Goal: Task Accomplishment & Management: Use online tool/utility

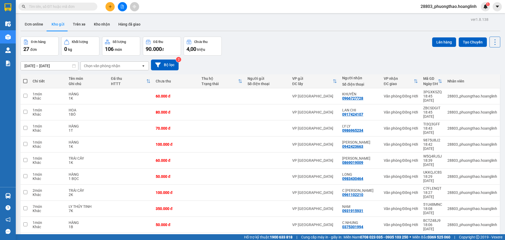
scroll to position [24, 0]
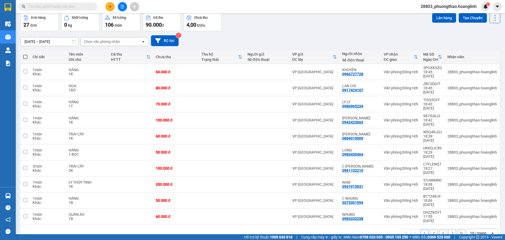
click at [107, 3] on div at bounding box center [122, 6] width 39 height 9
click at [108, 9] on button at bounding box center [109, 6] width 9 height 9
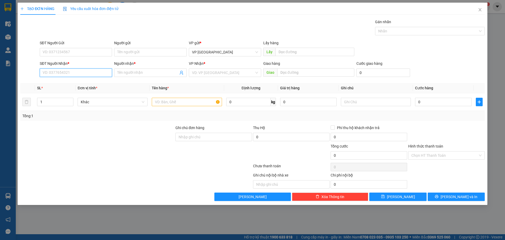
click at [67, 71] on input "SĐT Người Nhận *" at bounding box center [76, 72] width 72 height 8
type input "0388115395"
click at [62, 80] on div "0388115395 - CHỊ [PERSON_NAME]" at bounding box center [76, 83] width 72 height 8
type input "CHỊ [PERSON_NAME]"
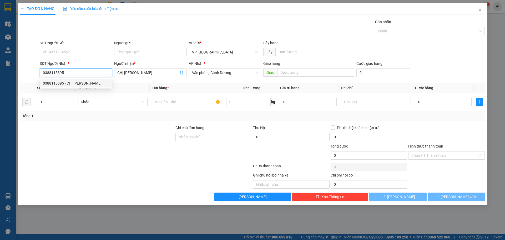
type input "600.000"
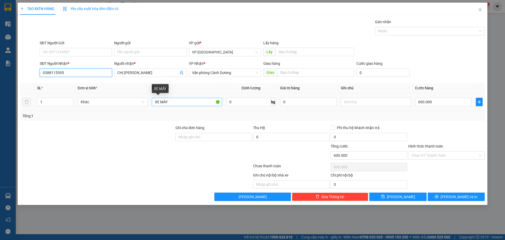
type input "0388115395"
drag, startPoint x: 183, startPoint y: 99, endPoint x: 96, endPoint y: 90, distance: 87.8
click at [99, 91] on table "SL * Đơn vị tính * Tên hàng * Định lượng Giá trị hàng Ghi chú Cước hàng 1 Khác …" at bounding box center [252, 97] width 464 height 28
type input "HỒ SƠ"
click at [350, 103] on input "text" at bounding box center [376, 102] width 70 height 8
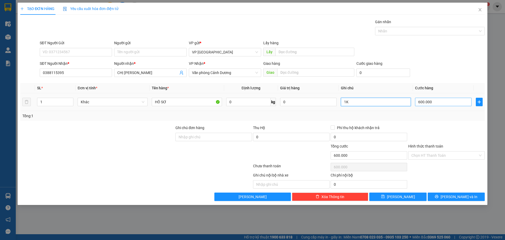
type input "1K"
click at [431, 99] on input "600.000" at bounding box center [443, 102] width 57 height 8
click at [440, 131] on div at bounding box center [447, 134] width 78 height 18
click at [441, 156] on input "Hình thức thanh toán" at bounding box center [444, 155] width 67 height 8
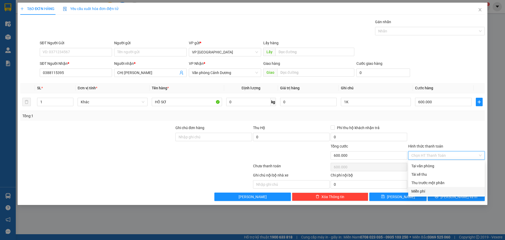
click at [435, 189] on div "Miễn phí" at bounding box center [446, 191] width 70 height 6
type input "0"
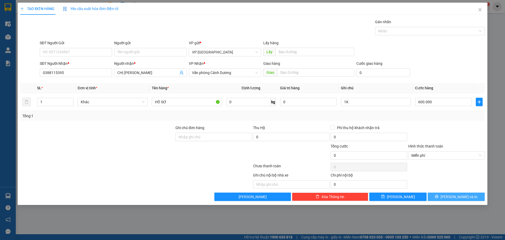
click at [438, 196] on icon "printer" at bounding box center [437, 196] width 4 height 4
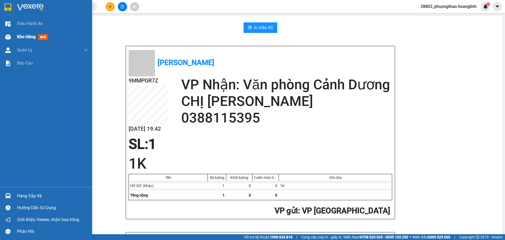
click at [25, 37] on span "Kho hàng" at bounding box center [26, 36] width 18 height 5
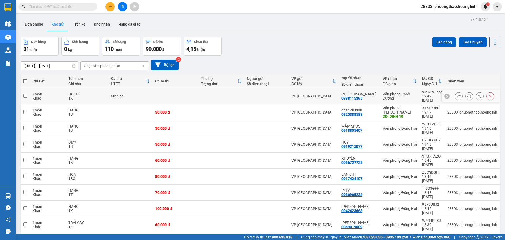
click at [311, 96] on td "VP [GEOGRAPHIC_DATA]" at bounding box center [314, 96] width 50 height 16
checkbox input "true"
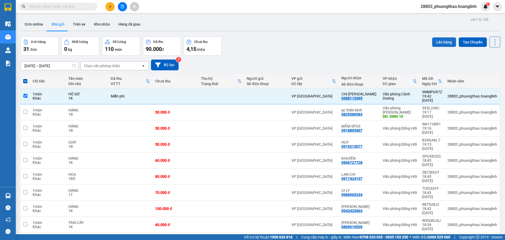
click at [439, 38] on button "Lên hàng" at bounding box center [444, 41] width 24 height 9
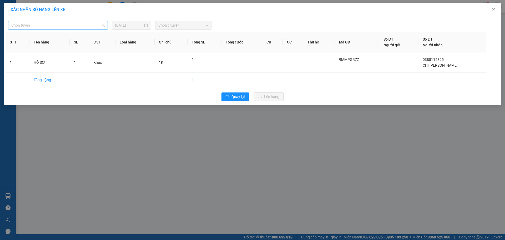
click at [76, 27] on span "Chọn tuyến" at bounding box center [57, 25] width 93 height 8
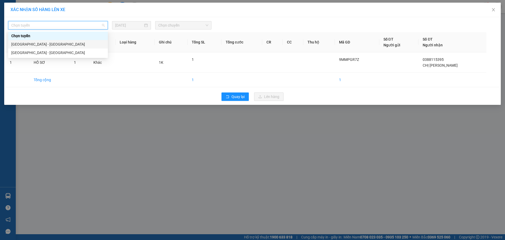
click at [59, 48] on div "[GEOGRAPHIC_DATA] - [GEOGRAPHIC_DATA]" at bounding box center [58, 44] width 100 height 8
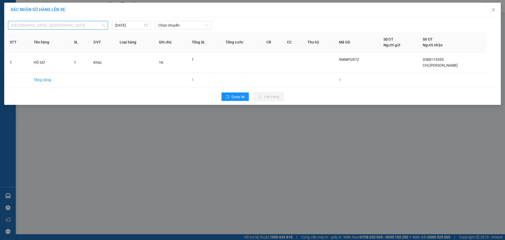
drag, startPoint x: 71, startPoint y: 24, endPoint x: 62, endPoint y: 34, distance: 14.2
click at [67, 28] on span "[GEOGRAPHIC_DATA] - [GEOGRAPHIC_DATA]" at bounding box center [57, 25] width 93 height 8
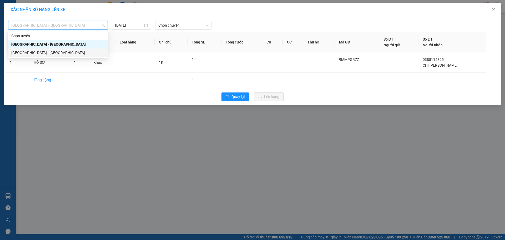
click at [53, 54] on div "[GEOGRAPHIC_DATA] - [GEOGRAPHIC_DATA]" at bounding box center [57, 53] width 93 height 6
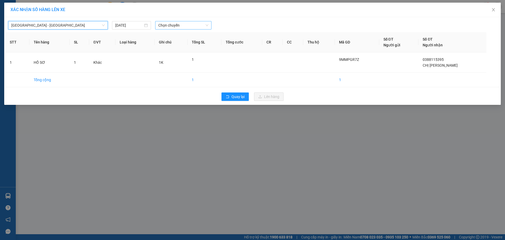
click at [178, 26] on span "Chọn chuyến" at bounding box center [183, 25] width 50 height 8
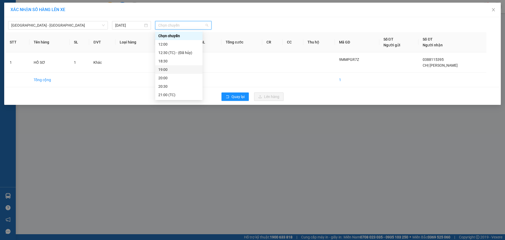
click at [174, 71] on div "19:00" at bounding box center [178, 70] width 41 height 6
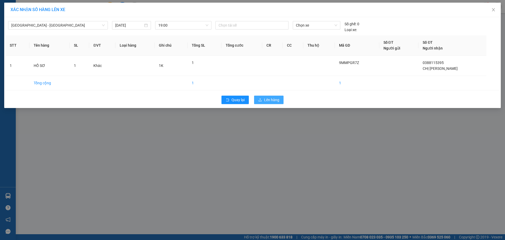
click at [277, 101] on span "Lên hàng" at bounding box center [271, 100] width 15 height 6
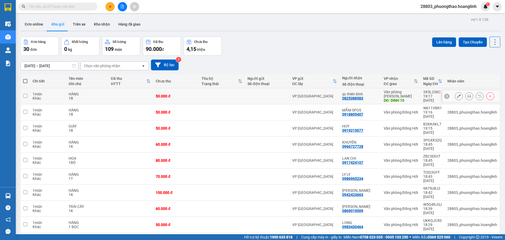
click at [292, 98] on td "VP [GEOGRAPHIC_DATA]" at bounding box center [315, 96] width 50 height 16
checkbox input "true"
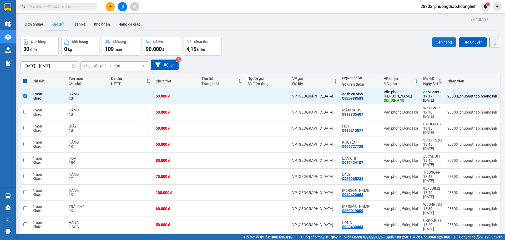
click at [439, 39] on button "Lên hàng" at bounding box center [444, 41] width 24 height 9
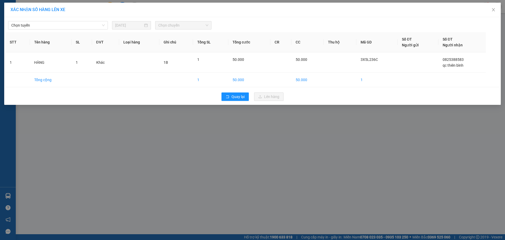
drag, startPoint x: 69, startPoint y: 23, endPoint x: 63, endPoint y: 30, distance: 9.5
click at [68, 24] on span "Chọn tuyến" at bounding box center [57, 25] width 93 height 8
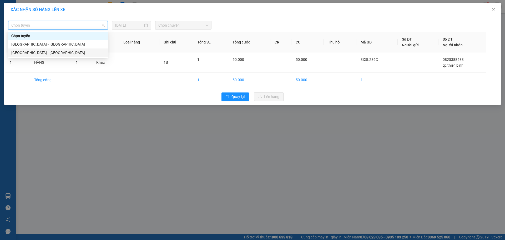
click at [47, 50] on div "[GEOGRAPHIC_DATA] - [GEOGRAPHIC_DATA]" at bounding box center [57, 53] width 93 height 6
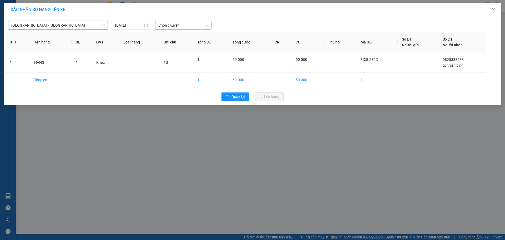
click at [186, 24] on span "Chọn chuyến" at bounding box center [183, 25] width 50 height 8
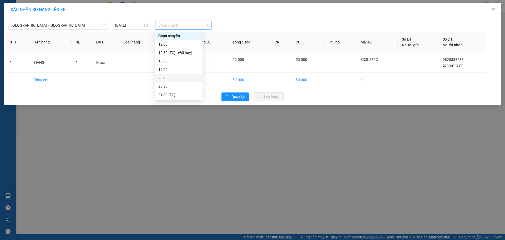
click at [168, 77] on div "20:00" at bounding box center [178, 78] width 41 height 6
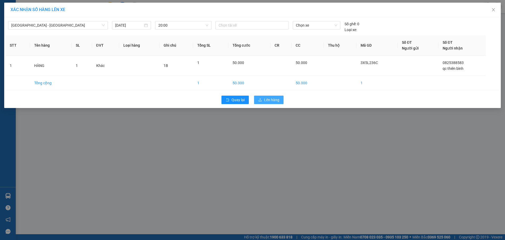
drag, startPoint x: 278, startPoint y: 100, endPoint x: 262, endPoint y: 94, distance: 17.3
click at [276, 99] on span "Lên hàng" at bounding box center [271, 100] width 15 height 6
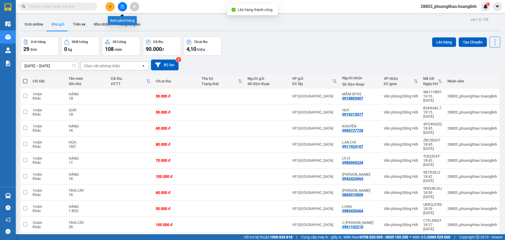
click at [123, 7] on icon "file-add" at bounding box center [122, 7] width 4 height 4
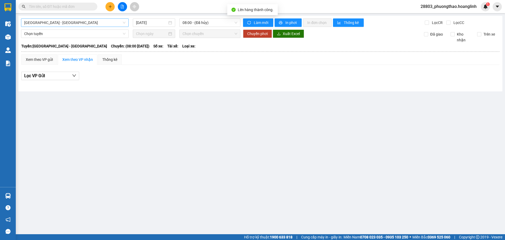
click at [62, 26] on div "[GEOGRAPHIC_DATA] - [GEOGRAPHIC_DATA] [DATE] 08:00 - ([GEOGRAPHIC_DATA]) Làm mớ…" at bounding box center [260, 53] width 484 height 75
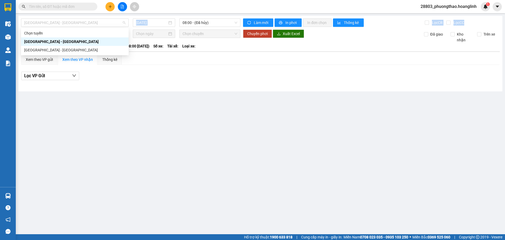
drag, startPoint x: 63, startPoint y: 22, endPoint x: 50, endPoint y: 46, distance: 27.5
click at [60, 28] on div "[GEOGRAPHIC_DATA] - [GEOGRAPHIC_DATA] [DATE] 08:00 - ([GEOGRAPHIC_DATA]) Làm mớ…" at bounding box center [260, 53] width 484 height 75
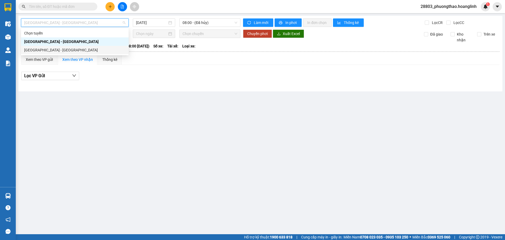
click at [47, 52] on div "[GEOGRAPHIC_DATA] - [GEOGRAPHIC_DATA]" at bounding box center [74, 50] width 101 height 6
type input "[DATE]"
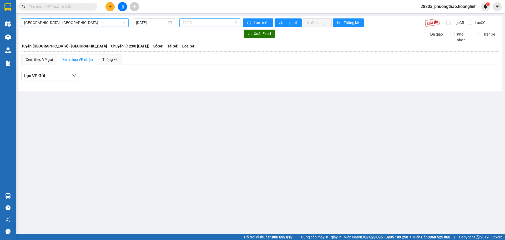
click at [205, 23] on span "12:00" at bounding box center [210, 23] width 55 height 8
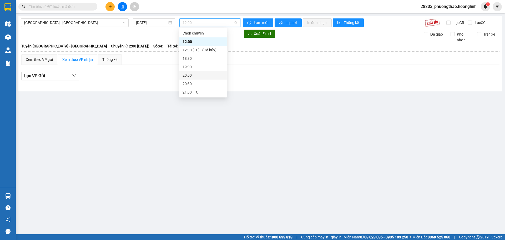
click at [201, 77] on div "20:00" at bounding box center [203, 75] width 41 height 6
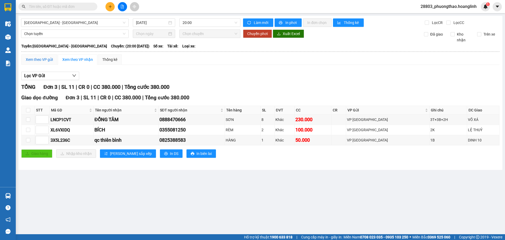
click at [39, 61] on div "Xem theo VP gửi" at bounding box center [39, 60] width 27 height 6
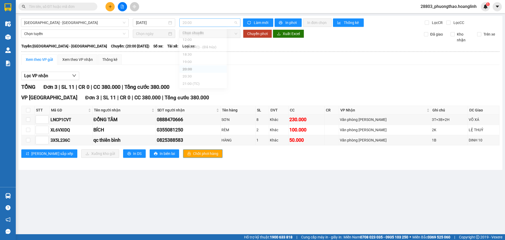
click at [204, 22] on span "20:00" at bounding box center [210, 23] width 55 height 8
click at [194, 82] on div "20:30" at bounding box center [202, 83] width 47 height 8
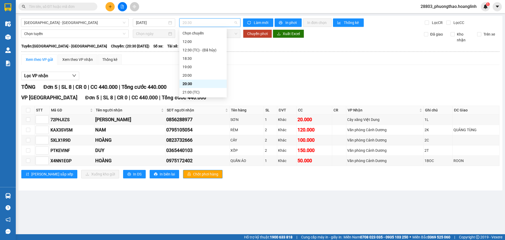
click at [211, 22] on span "20:30" at bounding box center [210, 23] width 55 height 8
click at [193, 73] on div "20:00" at bounding box center [203, 75] width 41 height 6
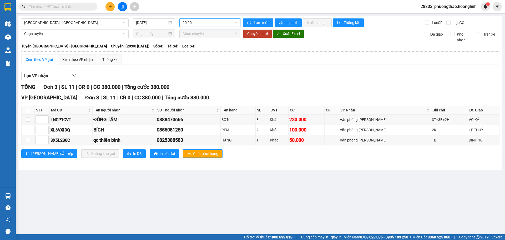
click at [194, 22] on span "20:00" at bounding box center [210, 23] width 55 height 8
click at [200, 92] on div "21:00 (TC)" at bounding box center [203, 92] width 41 height 6
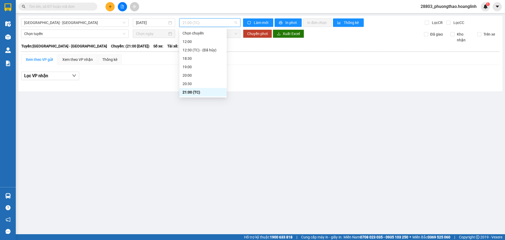
click at [203, 24] on span "21:00 (TC)" at bounding box center [210, 23] width 55 height 8
drag, startPoint x: 196, startPoint y: 79, endPoint x: 196, endPoint y: 82, distance: 2.9
click at [196, 82] on div "Chọn chuyến 12:00 12:30 (TC) - (Đã hủy) 18:30 19:00 20:00 20:30 21:00 (TC)" at bounding box center [202, 62] width 47 height 67
click at [196, 82] on div "20:30" at bounding box center [203, 84] width 41 height 6
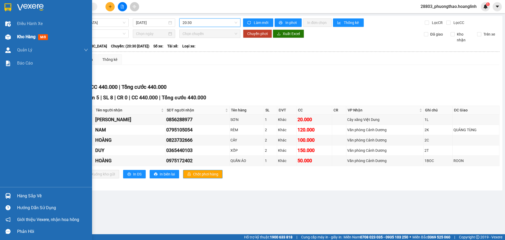
click at [29, 36] on span "Kho hàng" at bounding box center [26, 36] width 18 height 5
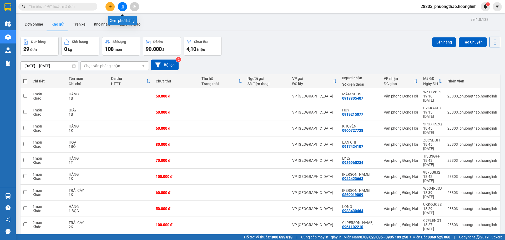
click at [125, 8] on button at bounding box center [122, 6] width 9 height 9
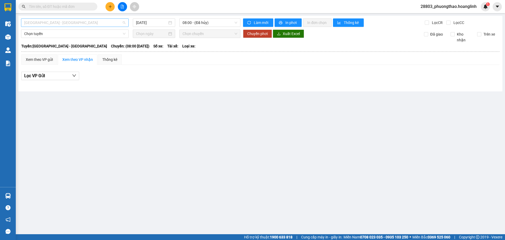
click at [57, 26] on span "[GEOGRAPHIC_DATA] - [GEOGRAPHIC_DATA]" at bounding box center [74, 23] width 101 height 8
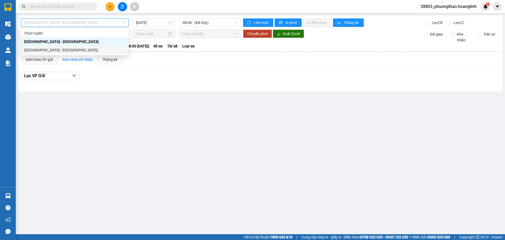
click at [42, 50] on div "[GEOGRAPHIC_DATA] - [GEOGRAPHIC_DATA]" at bounding box center [74, 50] width 101 height 6
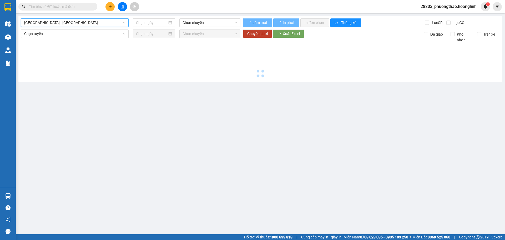
type input "[DATE]"
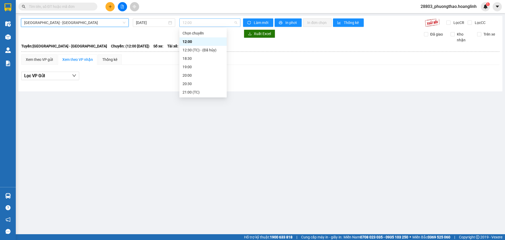
click at [206, 22] on span "12:00" at bounding box center [210, 23] width 55 height 8
click at [184, 64] on div "19:00" at bounding box center [203, 67] width 41 height 6
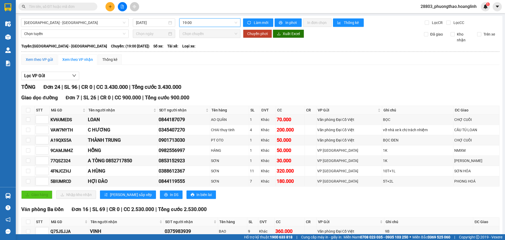
click at [32, 57] on div "Xem theo VP gửi" at bounding box center [39, 60] width 27 height 6
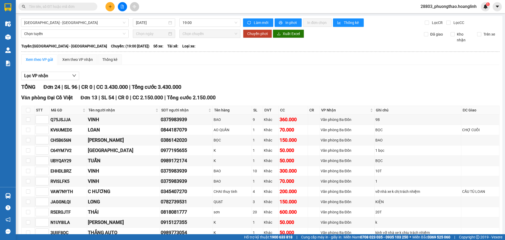
scroll to position [194, 0]
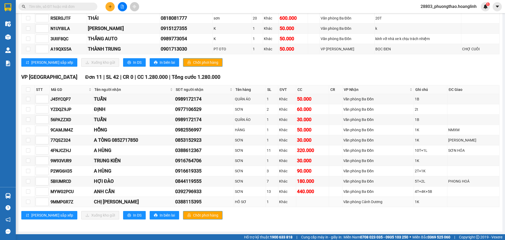
click at [24, 201] on td at bounding box center [28, 201] width 13 height 10
click at [28, 202] on input "checkbox" at bounding box center [28, 201] width 4 height 4
checkbox input "true"
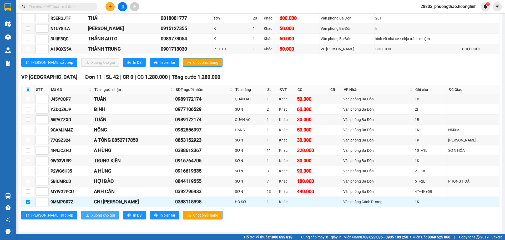
click at [91, 216] on span "Xuống kho gửi" at bounding box center [103, 215] width 24 height 6
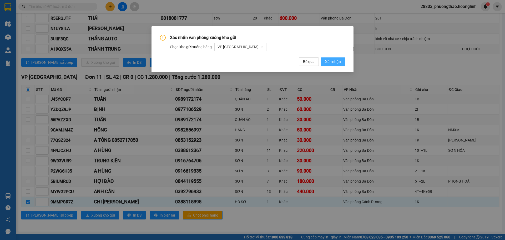
click at [340, 59] on span "Xác nhận" at bounding box center [333, 62] width 16 height 6
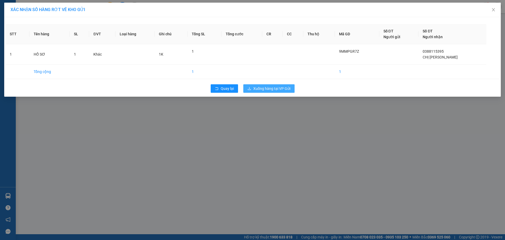
click at [259, 88] on span "Xuống hàng tại VP Gửi" at bounding box center [271, 88] width 37 height 6
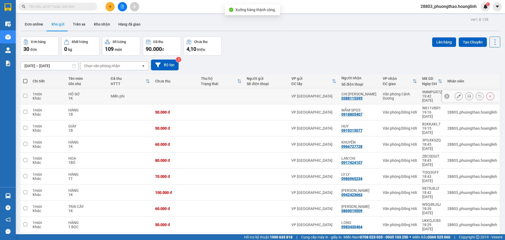
click at [263, 94] on div at bounding box center [266, 96] width 39 height 4
checkbox input "true"
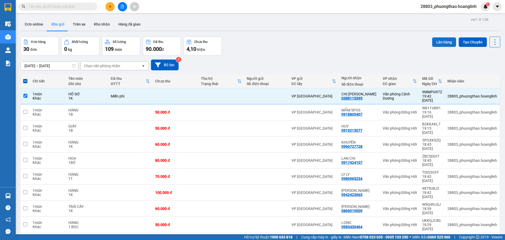
click at [437, 44] on button "Lên hàng" at bounding box center [444, 41] width 24 height 9
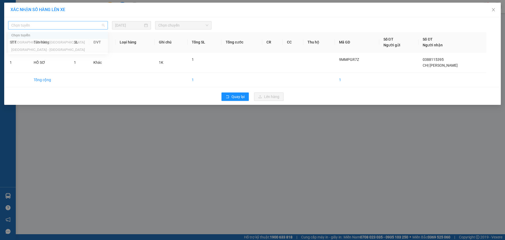
click at [51, 23] on span "Chọn tuyến" at bounding box center [57, 25] width 93 height 8
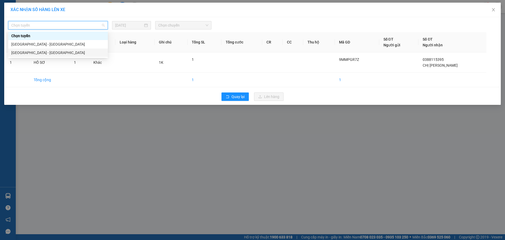
click at [45, 53] on div "[GEOGRAPHIC_DATA] - [GEOGRAPHIC_DATA]" at bounding box center [57, 53] width 93 height 6
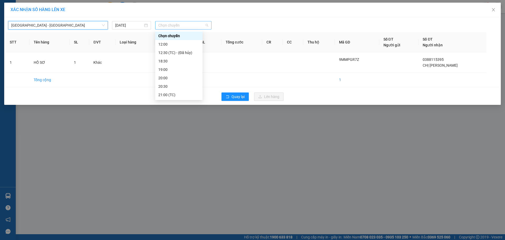
click at [198, 26] on span "Chọn chuyến" at bounding box center [183, 25] width 50 height 8
click at [176, 85] on div "20:30" at bounding box center [178, 86] width 41 height 6
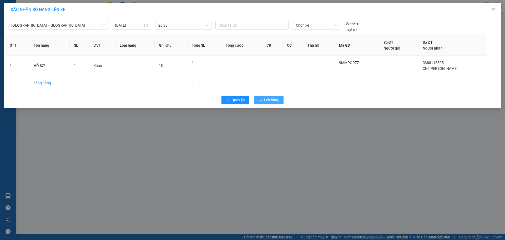
click at [267, 98] on span "Lên hàng" at bounding box center [271, 100] width 15 height 6
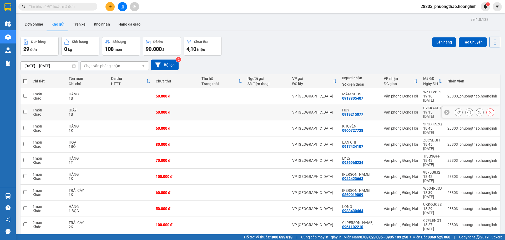
scroll to position [24, 0]
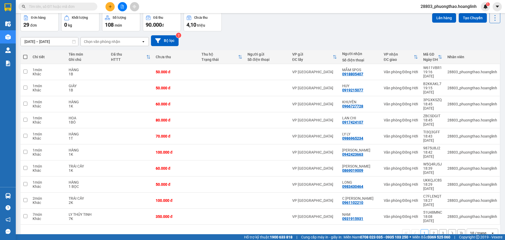
click at [430, 229] on button "2" at bounding box center [434, 233] width 8 height 8
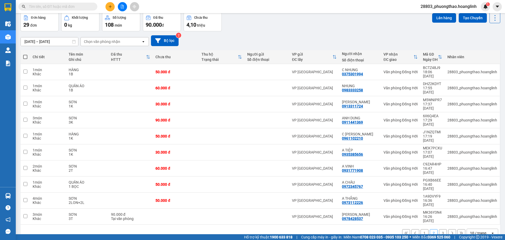
click at [439, 229] on button "3" at bounding box center [443, 233] width 8 height 8
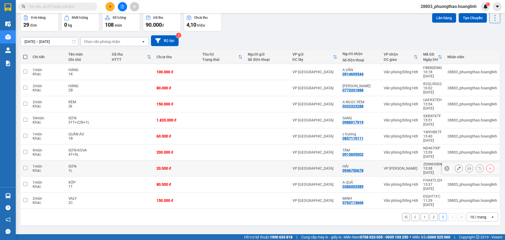
click at [248, 166] on div at bounding box center [267, 168] width 39 height 4
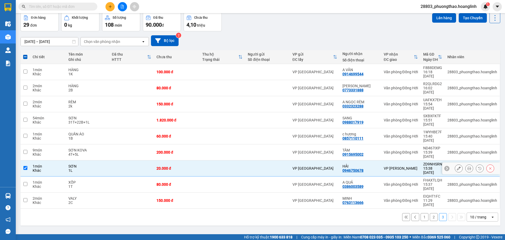
click at [394, 166] on div "VP [PERSON_NAME]" at bounding box center [401, 168] width 34 height 4
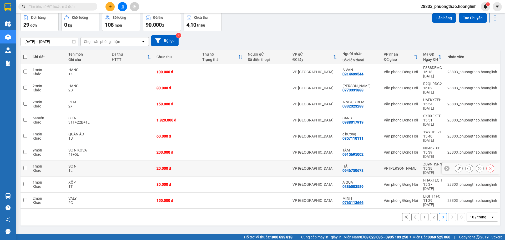
click at [394, 166] on div "VP [PERSON_NAME]" at bounding box center [401, 168] width 34 height 4
checkbox input "true"
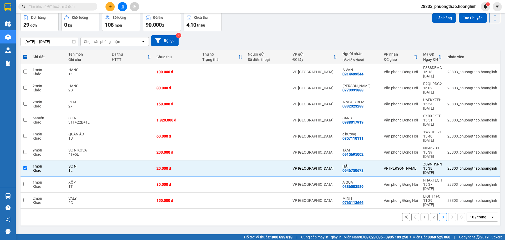
click at [45, 8] on input "text" at bounding box center [60, 7] width 62 height 6
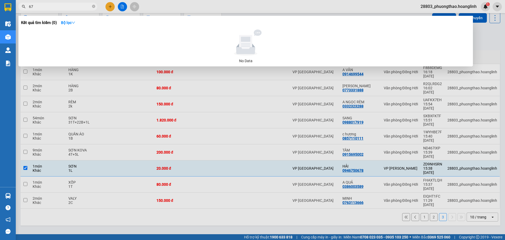
type input "678"
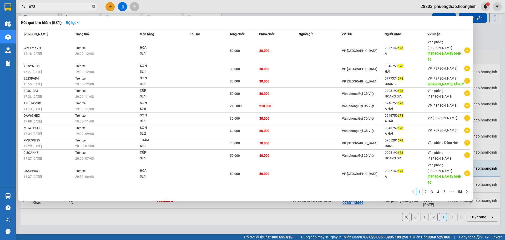
click at [95, 8] on icon "close-circle" at bounding box center [93, 6] width 3 height 3
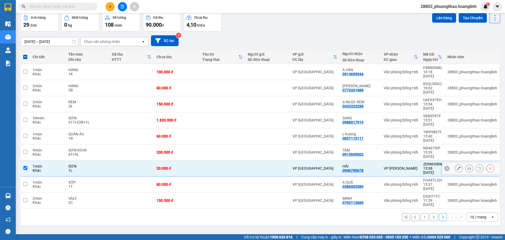
click at [467, 166] on icon at bounding box center [469, 168] width 4 height 4
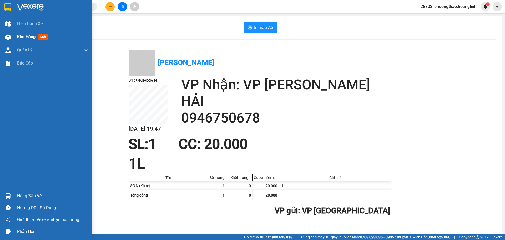
click at [17, 32] on div "Kho hàng mới" at bounding box center [52, 36] width 71 height 13
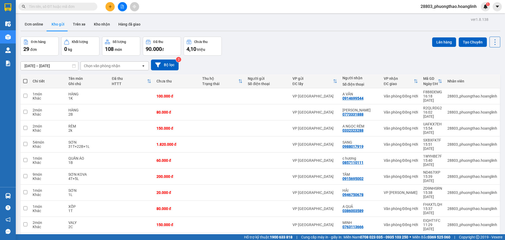
click at [127, 64] on div "Chọn văn phòng nhận" at bounding box center [111, 66] width 60 height 8
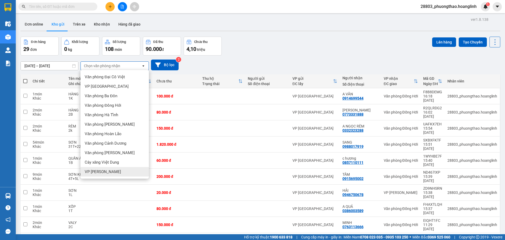
click at [106, 174] on div "VP [PERSON_NAME]" at bounding box center [114, 171] width 68 height 9
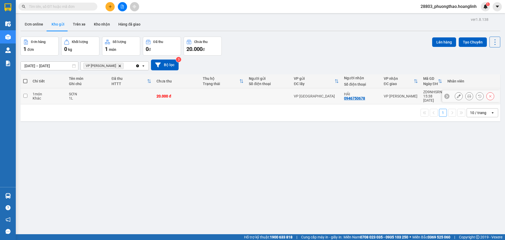
click at [200, 92] on td at bounding box center [223, 96] width 46 height 16
checkbox input "true"
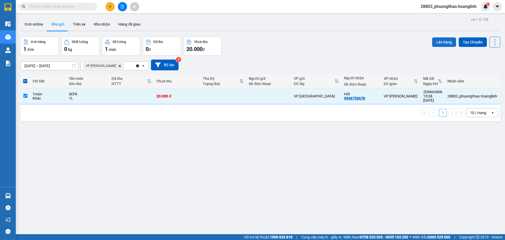
click at [443, 39] on button "Lên hàng" at bounding box center [444, 41] width 24 height 9
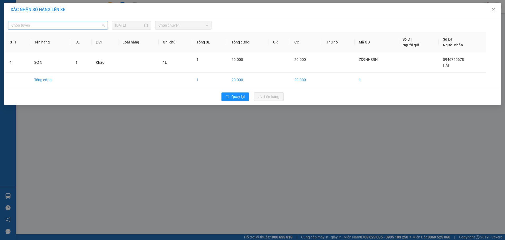
click at [67, 29] on span "Chọn tuyến" at bounding box center [57, 25] width 93 height 8
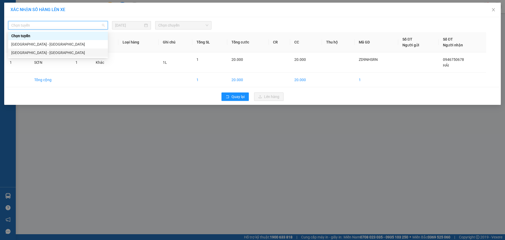
click at [51, 55] on div "[GEOGRAPHIC_DATA] - [GEOGRAPHIC_DATA]" at bounding box center [57, 53] width 93 height 6
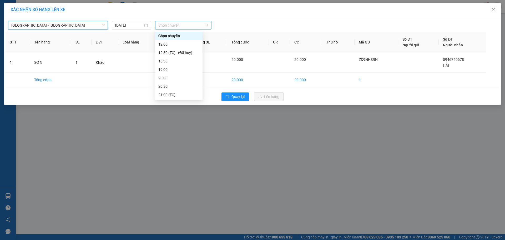
click at [199, 24] on span "Chọn chuyến" at bounding box center [183, 25] width 50 height 8
click at [168, 69] on div "19:00" at bounding box center [178, 70] width 41 height 6
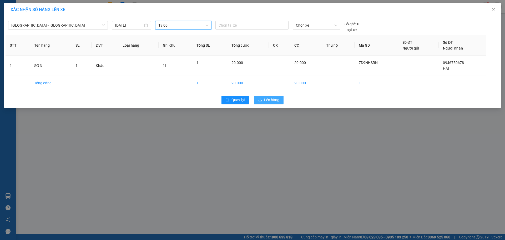
click at [275, 99] on span "Lên hàng" at bounding box center [271, 100] width 15 height 6
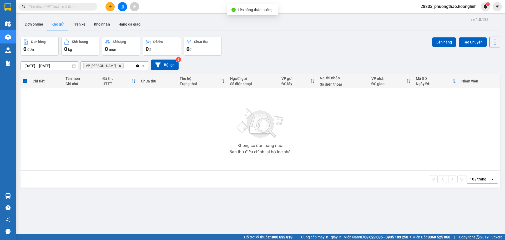
click at [125, 7] on button at bounding box center [122, 6] width 9 height 9
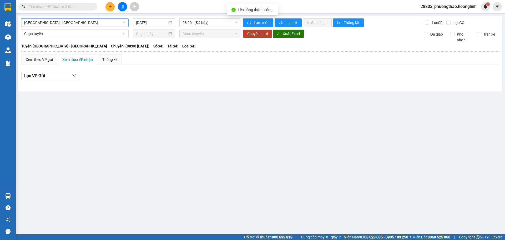
click at [39, 24] on span "[GEOGRAPHIC_DATA] - [GEOGRAPHIC_DATA]" at bounding box center [74, 23] width 101 height 8
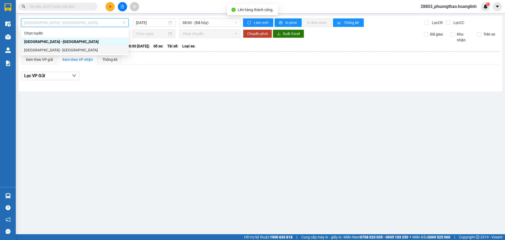
click at [49, 48] on div "[GEOGRAPHIC_DATA] - [GEOGRAPHIC_DATA]" at bounding box center [74, 50] width 101 height 6
type input "[DATE]"
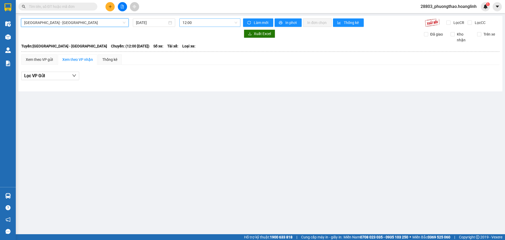
click at [189, 24] on span "12:00" at bounding box center [210, 23] width 55 height 8
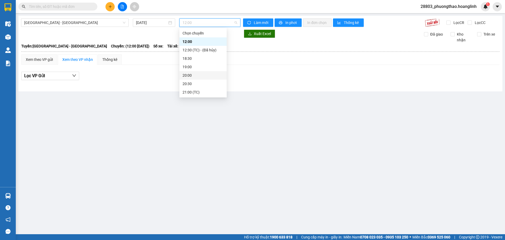
click at [191, 74] on div "20:00" at bounding box center [203, 75] width 41 height 6
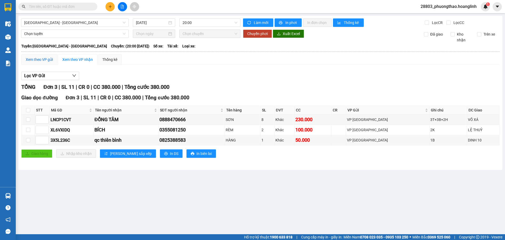
drag, startPoint x: 39, startPoint y: 59, endPoint x: 48, endPoint y: 59, distance: 9.5
click at [39, 59] on div "Xem theo VP gửi" at bounding box center [39, 60] width 27 height 6
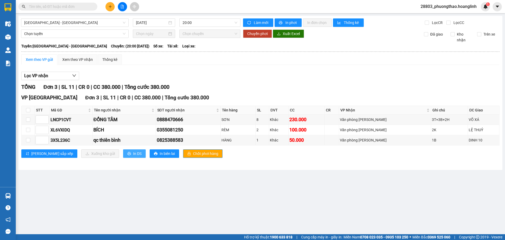
click at [133, 154] on span "In DS" at bounding box center [137, 153] width 8 height 6
click at [58, 22] on span "[GEOGRAPHIC_DATA] - [GEOGRAPHIC_DATA]" at bounding box center [74, 23] width 101 height 8
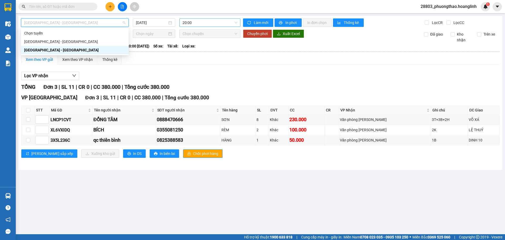
click at [192, 25] on span "20:00" at bounding box center [210, 23] width 55 height 8
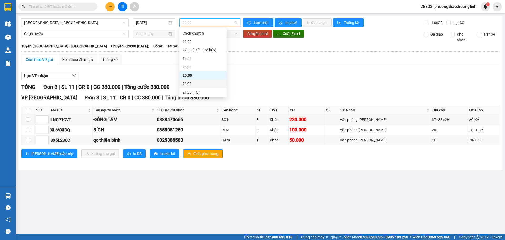
click at [190, 82] on div "20:30" at bounding box center [203, 84] width 41 height 6
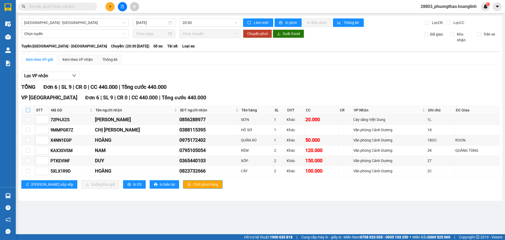
click at [28, 110] on input "checkbox" at bounding box center [28, 110] width 4 height 4
checkbox input "true"
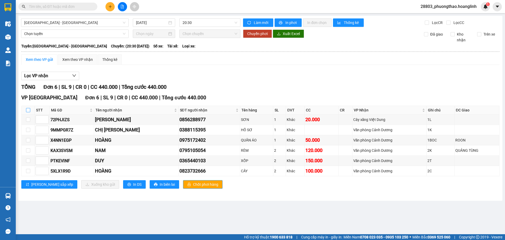
checkbox input "true"
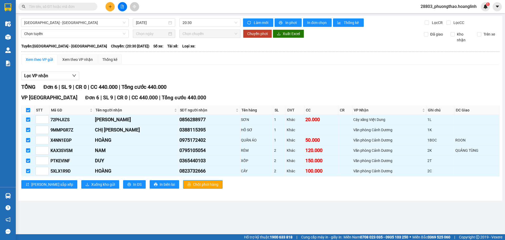
click at [28, 110] on input "checkbox" at bounding box center [28, 110] width 4 height 4
checkbox input "false"
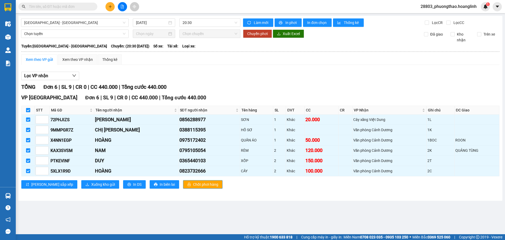
checkbox input "false"
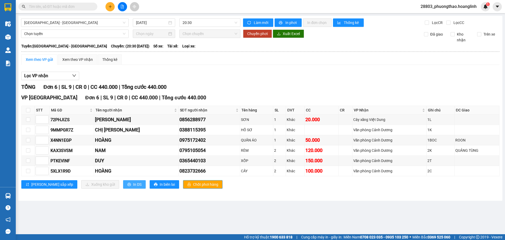
click at [133, 183] on span "In DS" at bounding box center [137, 184] width 8 height 6
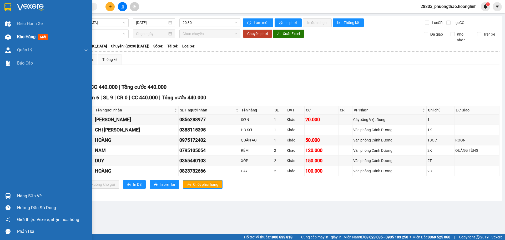
click at [37, 39] on div "Kho hàng mới" at bounding box center [33, 36] width 33 height 7
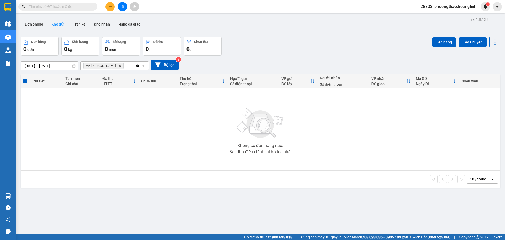
click at [118, 66] on icon "Delete" at bounding box center [119, 65] width 3 height 3
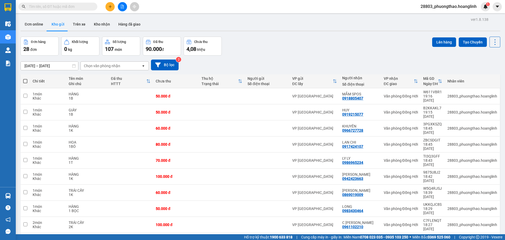
click at [24, 81] on span at bounding box center [25, 81] width 4 height 4
click at [25, 78] on input "checkbox" at bounding box center [25, 78] width 0 height 0
checkbox input "true"
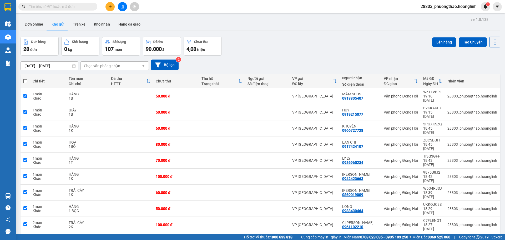
checkbox input "true"
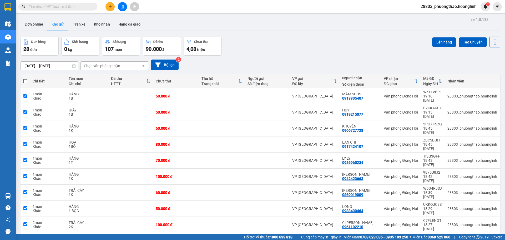
checkbox input "true"
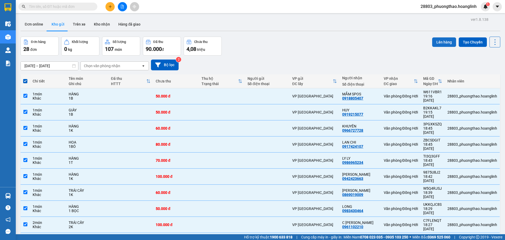
click at [440, 40] on button "Lên hàng" at bounding box center [444, 41] width 24 height 9
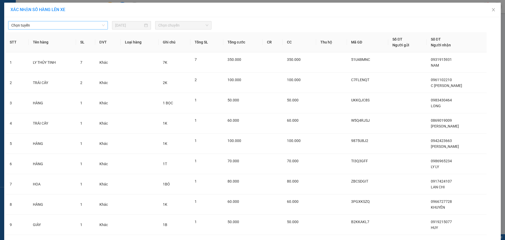
click at [46, 24] on span "Chọn tuyến" at bounding box center [57, 25] width 93 height 8
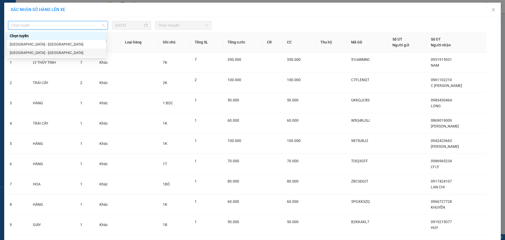
click at [24, 52] on div "[GEOGRAPHIC_DATA] - [GEOGRAPHIC_DATA]" at bounding box center [56, 53] width 93 height 6
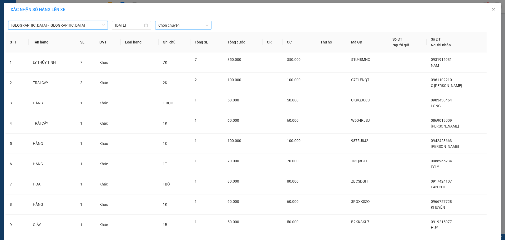
click at [176, 27] on span "Chọn chuyến" at bounding box center [183, 25] width 50 height 8
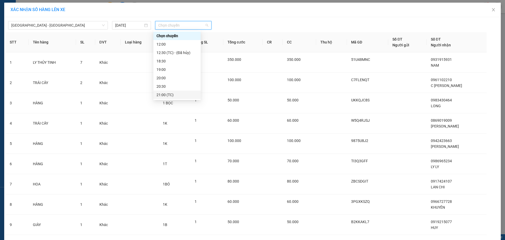
click at [168, 93] on div "21:00 (TC)" at bounding box center [176, 95] width 41 height 6
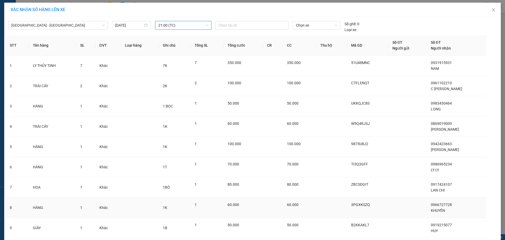
scroll to position [57, 0]
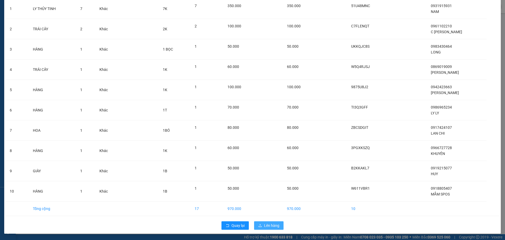
click at [266, 225] on span "Lên hàng" at bounding box center [271, 225] width 15 height 6
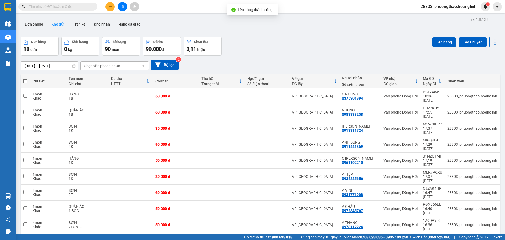
click at [25, 83] on label at bounding box center [25, 80] width 4 height 5
click at [25, 78] on input "checkbox" at bounding box center [25, 78] width 0 height 0
checkbox input "true"
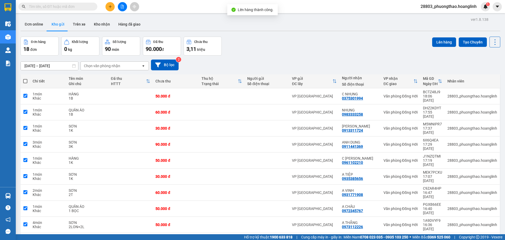
checkbox input "true"
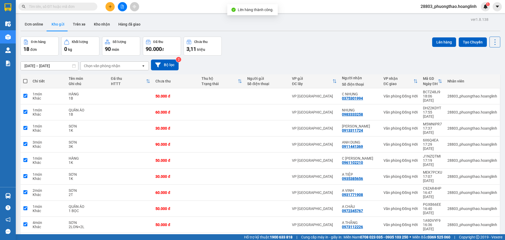
checkbox input "true"
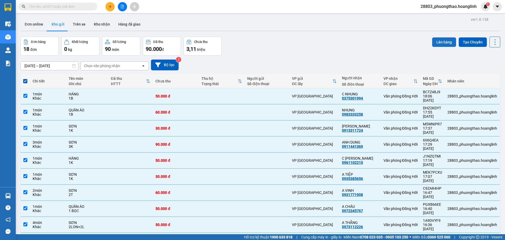
click at [432, 39] on button "Lên hàng" at bounding box center [444, 41] width 24 height 9
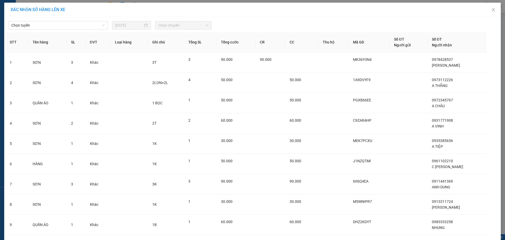
click at [56, 20] on div "Chọn tuyến [DATE] Chọn chuyến" at bounding box center [253, 23] width 494 height 11
click at [50, 25] on span "Chọn tuyến" at bounding box center [57, 25] width 93 height 8
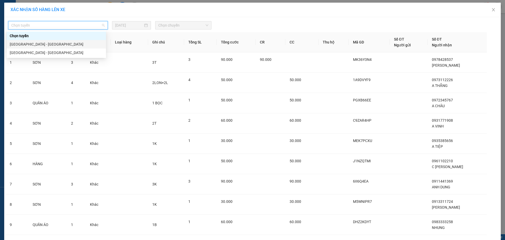
drag, startPoint x: 38, startPoint y: 46, endPoint x: 34, endPoint y: 53, distance: 8.4
click at [36, 48] on div "Chọn tuyến [GEOGRAPHIC_DATA] - [GEOGRAPHIC_DATA] [GEOGRAPHIC_DATA] - [GEOGRAPHI…" at bounding box center [56, 44] width 99 height 25
click at [34, 53] on div "[GEOGRAPHIC_DATA] - [GEOGRAPHIC_DATA]" at bounding box center [56, 53] width 93 height 6
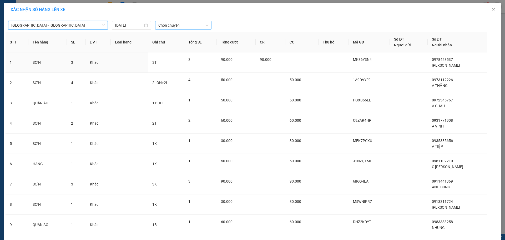
click at [165, 23] on span "Chọn chuyến" at bounding box center [183, 25] width 50 height 8
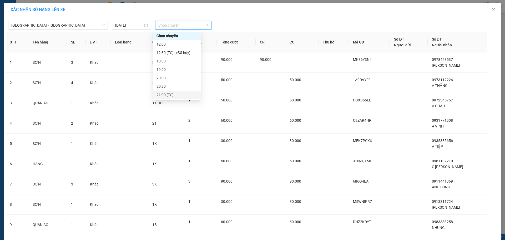
click at [173, 92] on div "21:00 (TC)" at bounding box center [176, 95] width 41 height 6
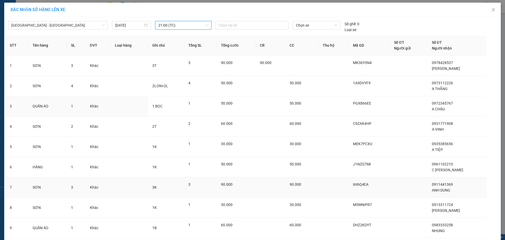
scroll to position [57, 0]
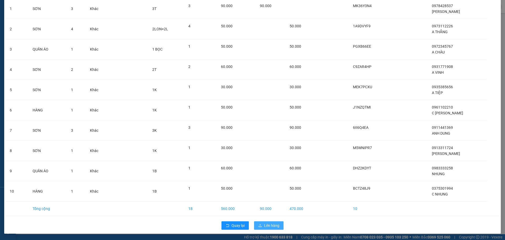
click at [276, 228] on span "Lên hàng" at bounding box center [271, 225] width 15 height 6
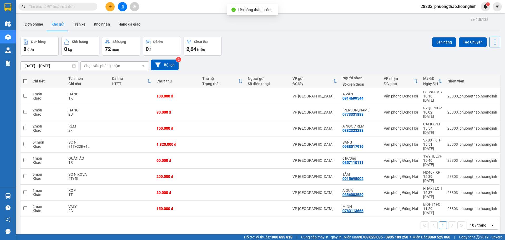
click at [26, 82] on span at bounding box center [25, 81] width 4 height 4
click at [25, 78] on input "checkbox" at bounding box center [25, 78] width 0 height 0
checkbox input "true"
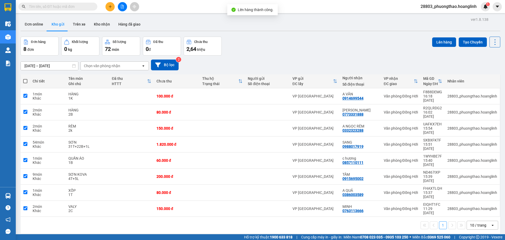
checkbox input "true"
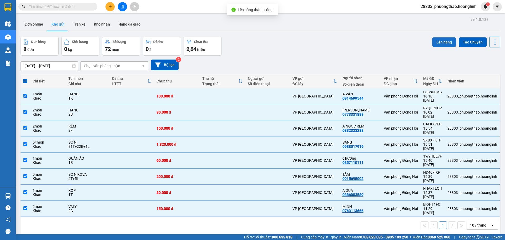
click at [436, 40] on button "Lên hàng" at bounding box center [444, 41] width 24 height 9
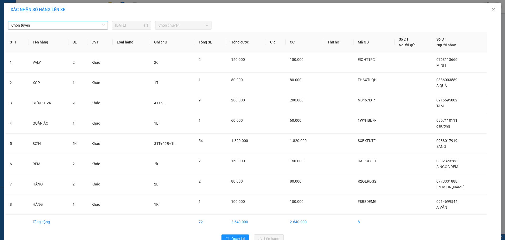
click at [48, 26] on span "Chọn tuyến" at bounding box center [57, 25] width 93 height 8
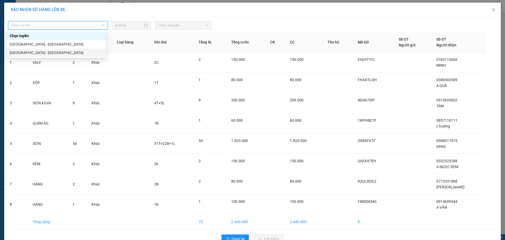
click at [33, 53] on div "[GEOGRAPHIC_DATA] - [GEOGRAPHIC_DATA]" at bounding box center [56, 53] width 93 height 6
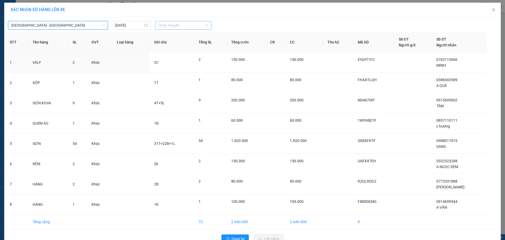
click at [168, 25] on span "Chọn chuyến" at bounding box center [183, 25] width 50 height 8
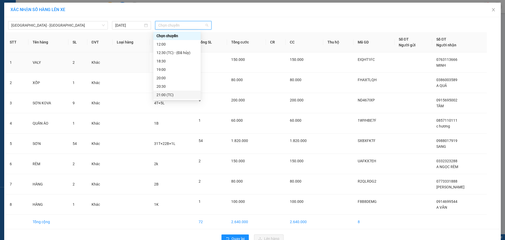
click at [168, 94] on div "21:00 (TC)" at bounding box center [176, 95] width 41 height 6
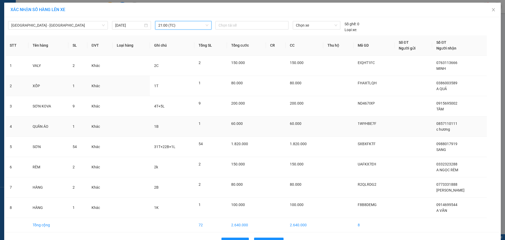
scroll to position [16, 0]
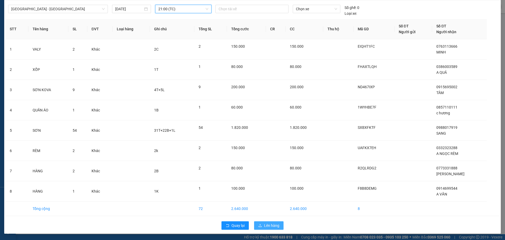
drag, startPoint x: 262, startPoint y: 220, endPoint x: 260, endPoint y: 222, distance: 2.8
click at [260, 222] on div "Quay lại Lên hàng" at bounding box center [253, 225] width 494 height 14
click at [259, 224] on icon "upload" at bounding box center [260, 225] width 4 height 4
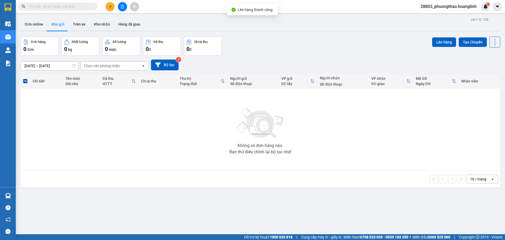
click at [120, 2] on div at bounding box center [122, 6] width 39 height 9
click at [123, 4] on button at bounding box center [122, 6] width 9 height 9
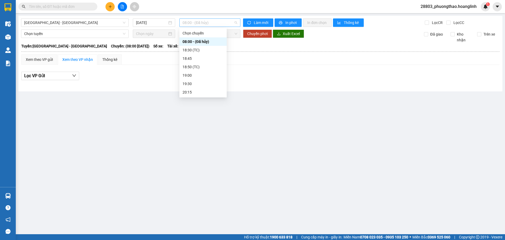
click at [205, 21] on span "08:00 - (Đã hủy)" at bounding box center [210, 23] width 55 height 8
click at [67, 22] on span "[GEOGRAPHIC_DATA] - [GEOGRAPHIC_DATA]" at bounding box center [74, 23] width 101 height 8
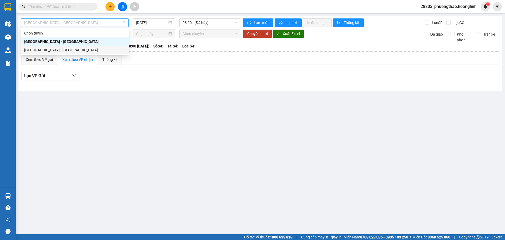
click at [60, 49] on div "[GEOGRAPHIC_DATA] - [GEOGRAPHIC_DATA]" at bounding box center [74, 50] width 101 height 6
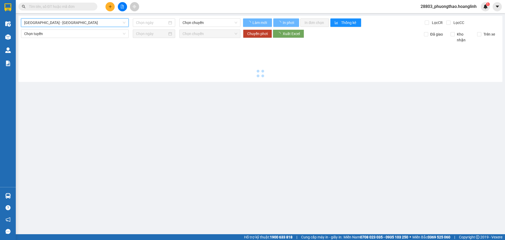
type input "[DATE]"
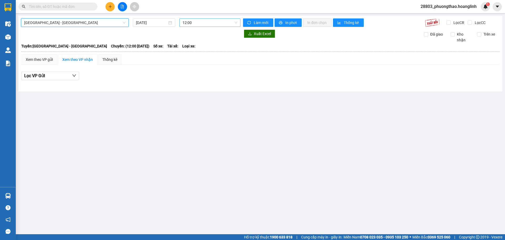
click at [202, 21] on span "12:00" at bounding box center [210, 23] width 55 height 8
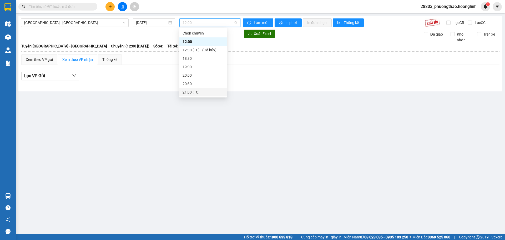
click at [192, 90] on div "21:00 (TC)" at bounding box center [203, 92] width 41 height 6
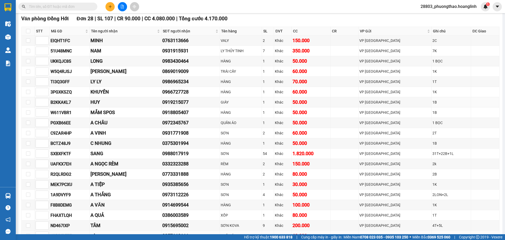
scroll to position [195, 0]
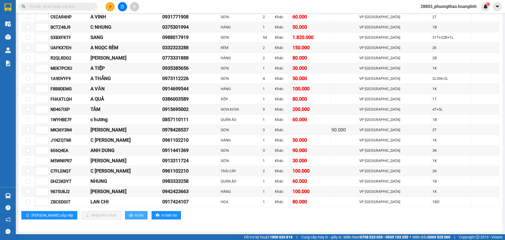
click at [129, 216] on icon "printer" at bounding box center [131, 215] width 4 height 4
click at [135, 215] on span "In DS" at bounding box center [139, 215] width 8 height 6
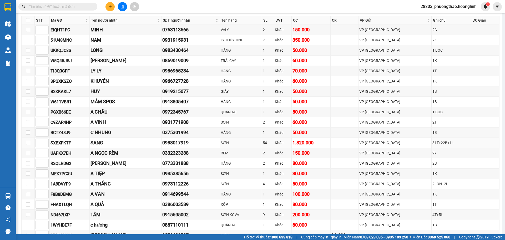
scroll to position [195, 0]
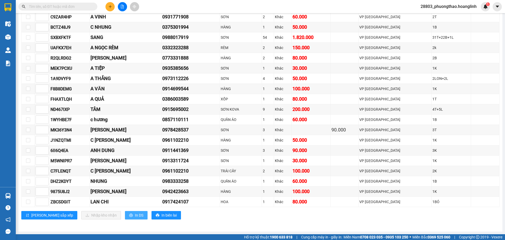
click at [135, 215] on span "In DS" at bounding box center [139, 215] width 8 height 6
